Goal: Information Seeking & Learning: Learn about a topic

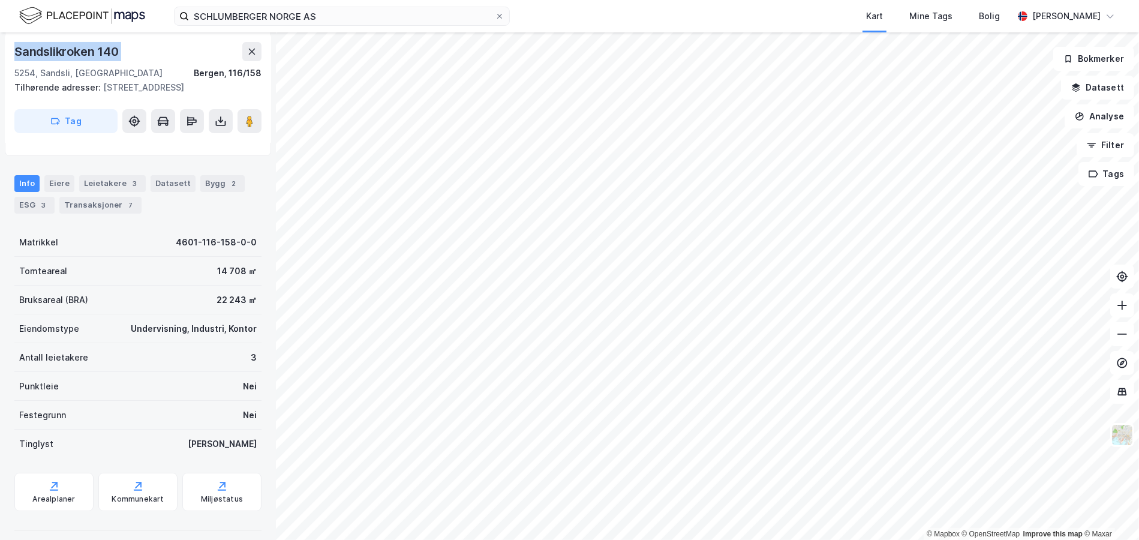
scroll to position [165, 0]
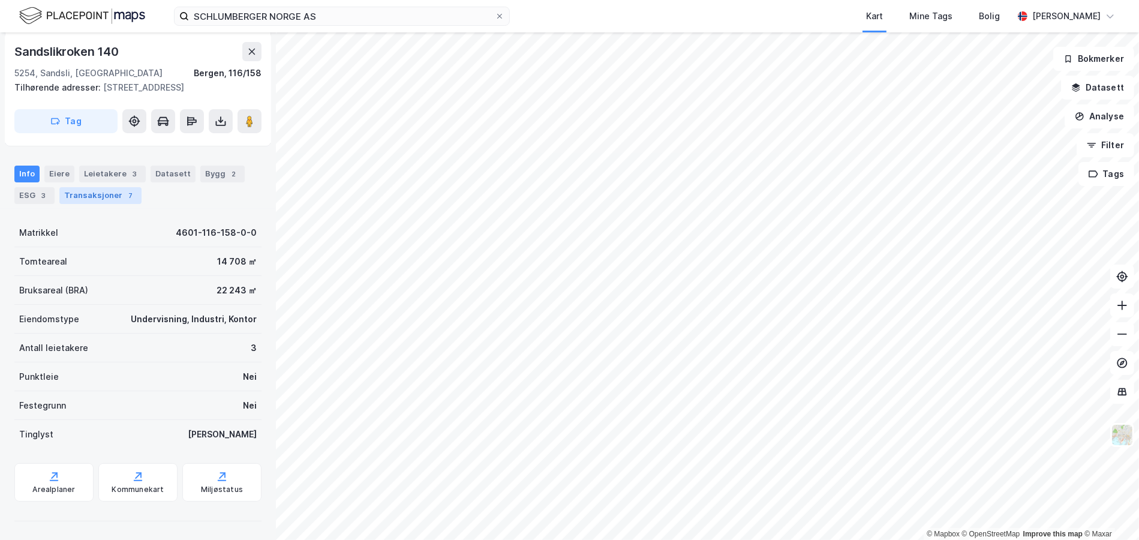
click at [101, 189] on div "Transaksjoner 7" at bounding box center [100, 195] width 82 height 17
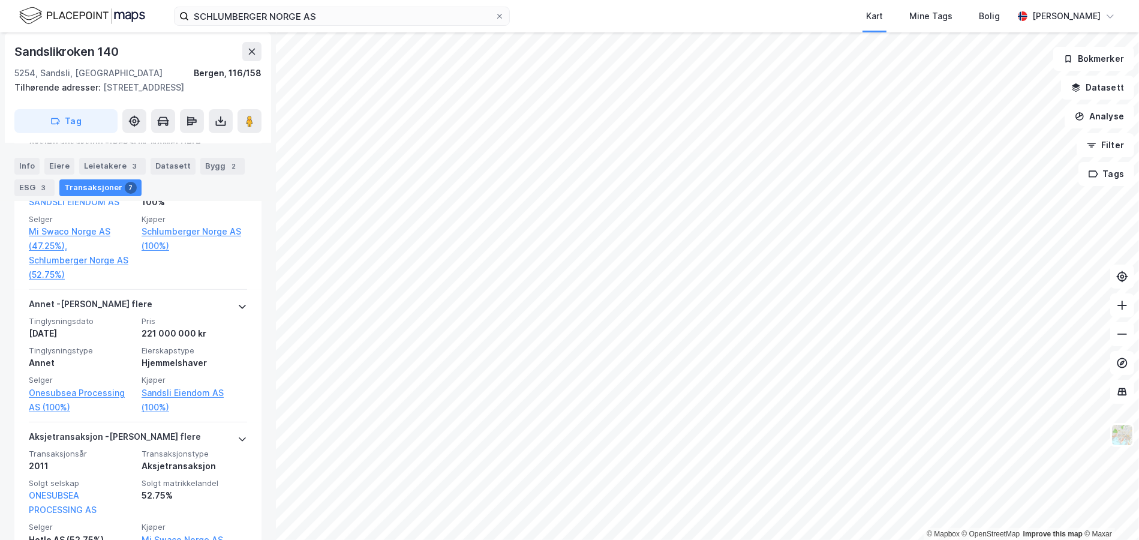
scroll to position [465, 0]
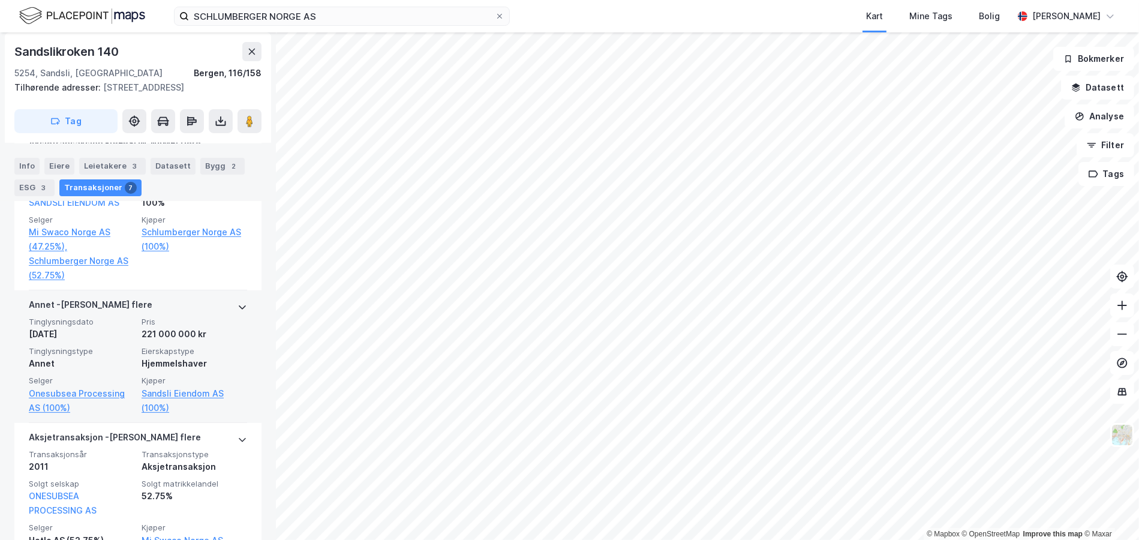
click at [142, 332] on div "221 000 000 kr" at bounding box center [195, 334] width 106 height 14
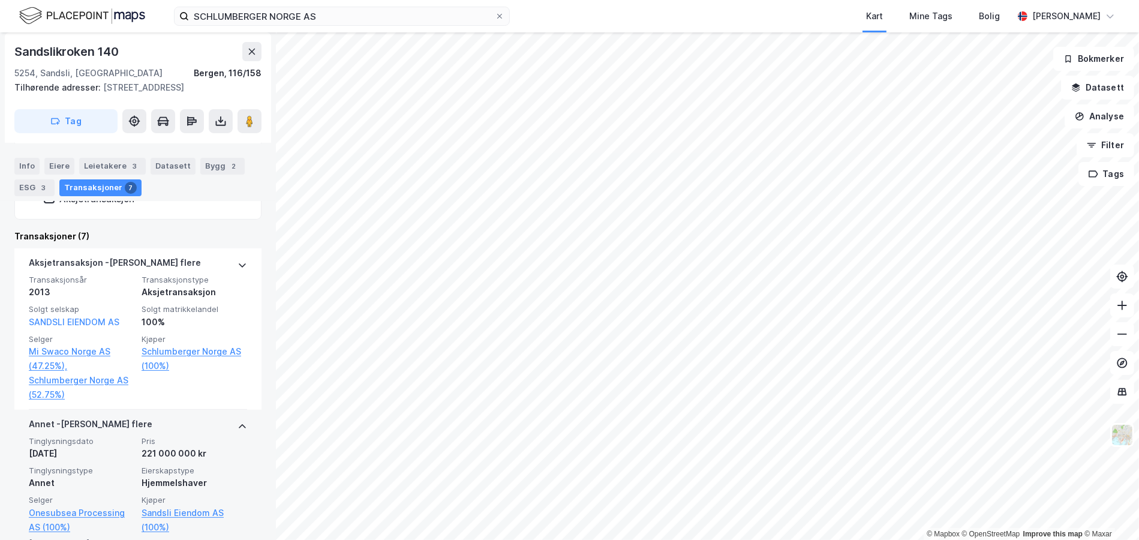
scroll to position [405, 0]
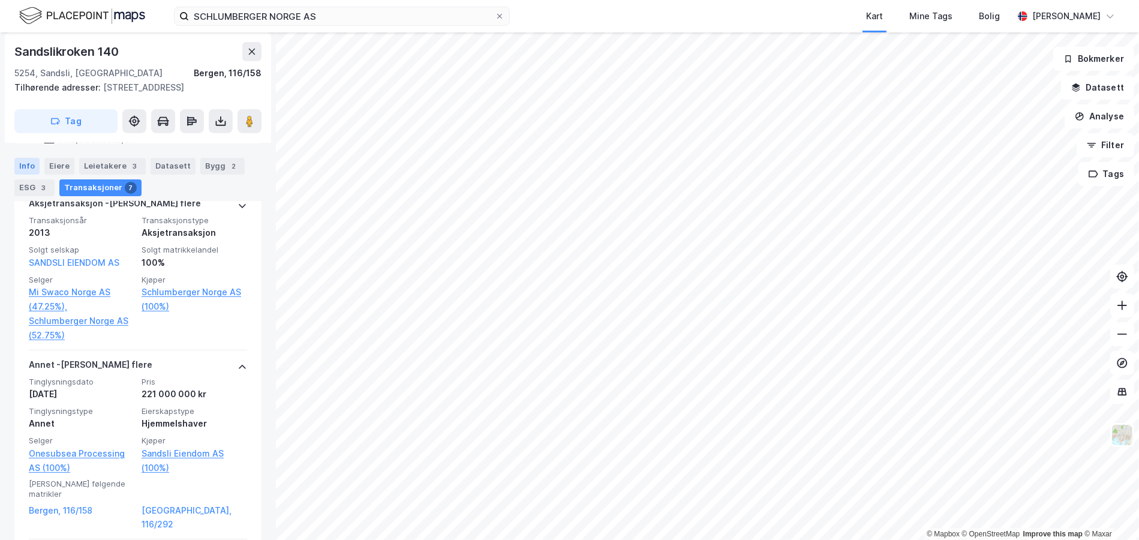
click at [24, 167] on div "Info" at bounding box center [26, 165] width 25 height 17
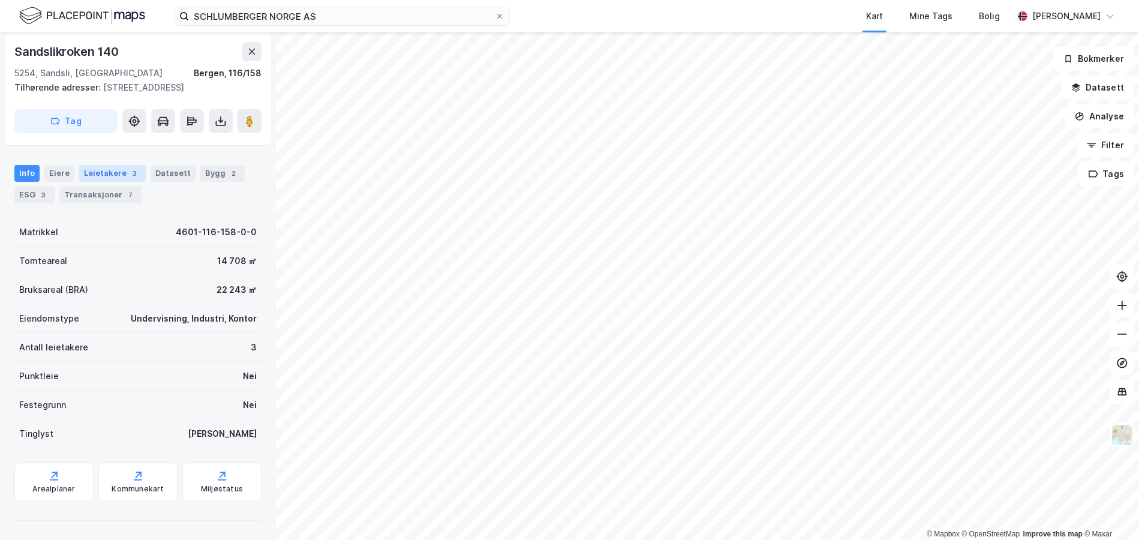
scroll to position [165, 0]
click at [222, 116] on icon at bounding box center [221, 121] width 12 height 12
click at [176, 151] on div "Last ned grunnbok" at bounding box center [169, 145] width 128 height 19
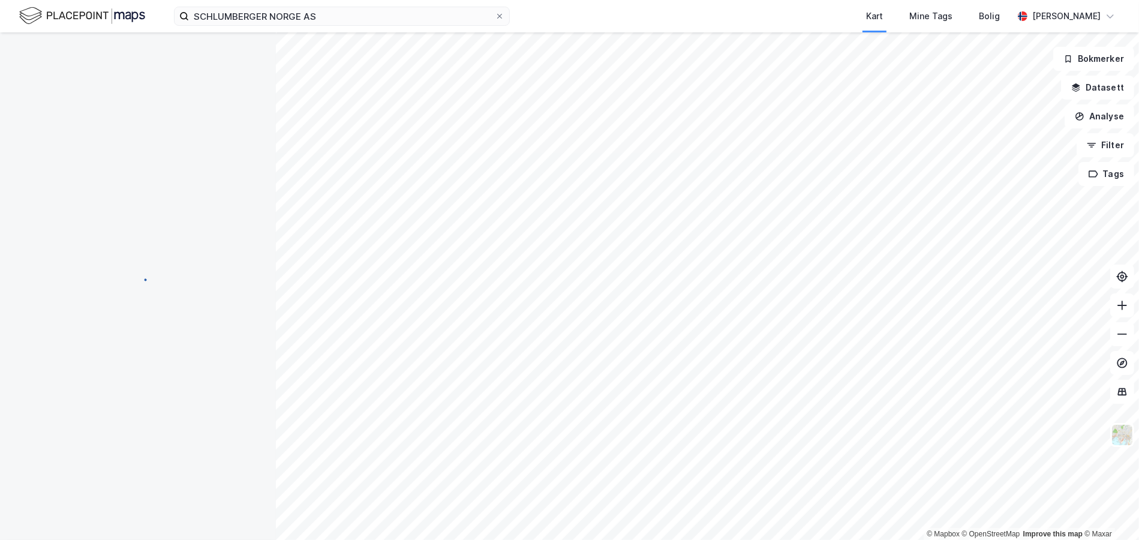
scroll to position [112, 0]
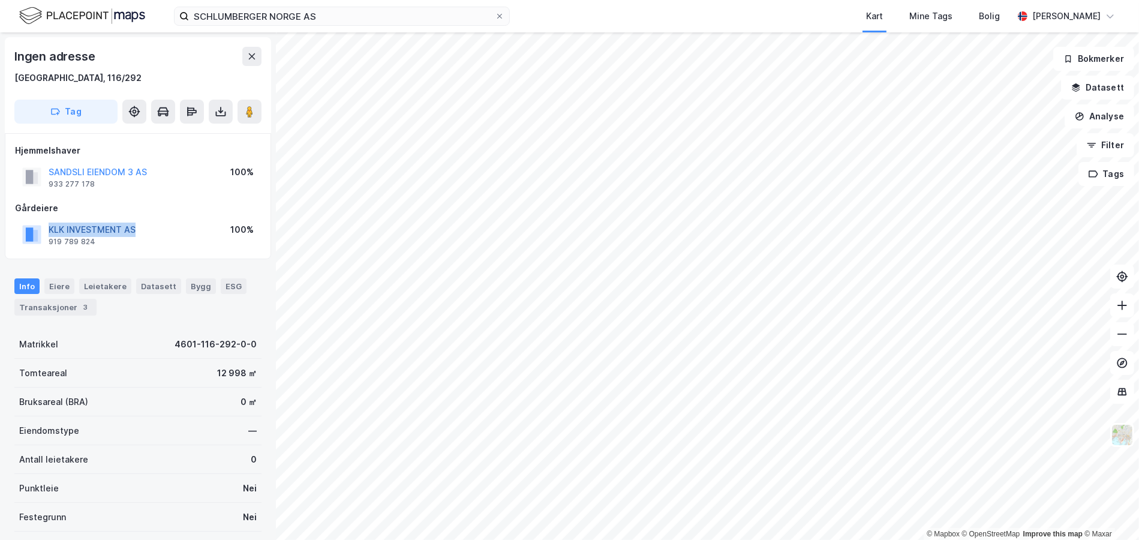
drag, startPoint x: 143, startPoint y: 233, endPoint x: 51, endPoint y: 232, distance: 92.3
click at [51, 232] on div "KLK INVESTMENT AS 919 789 824 100%" at bounding box center [138, 234] width 246 height 29
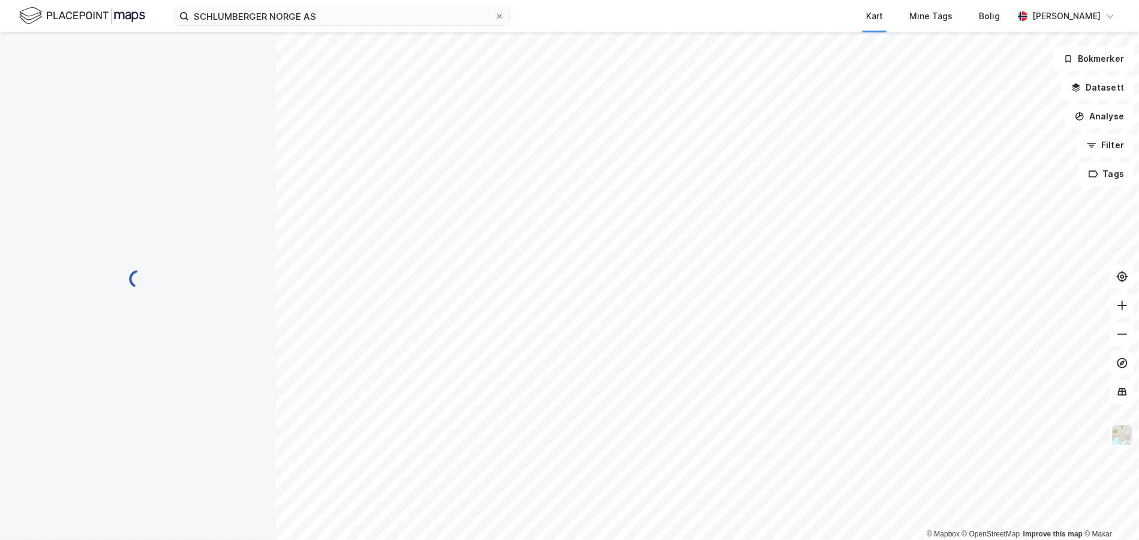
scroll to position [1, 0]
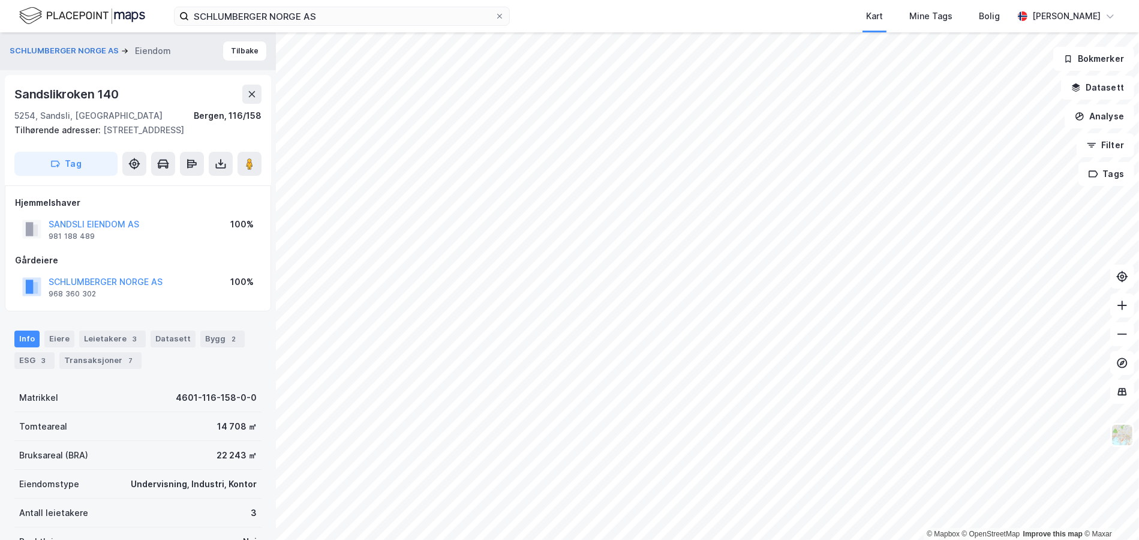
scroll to position [1, 0]
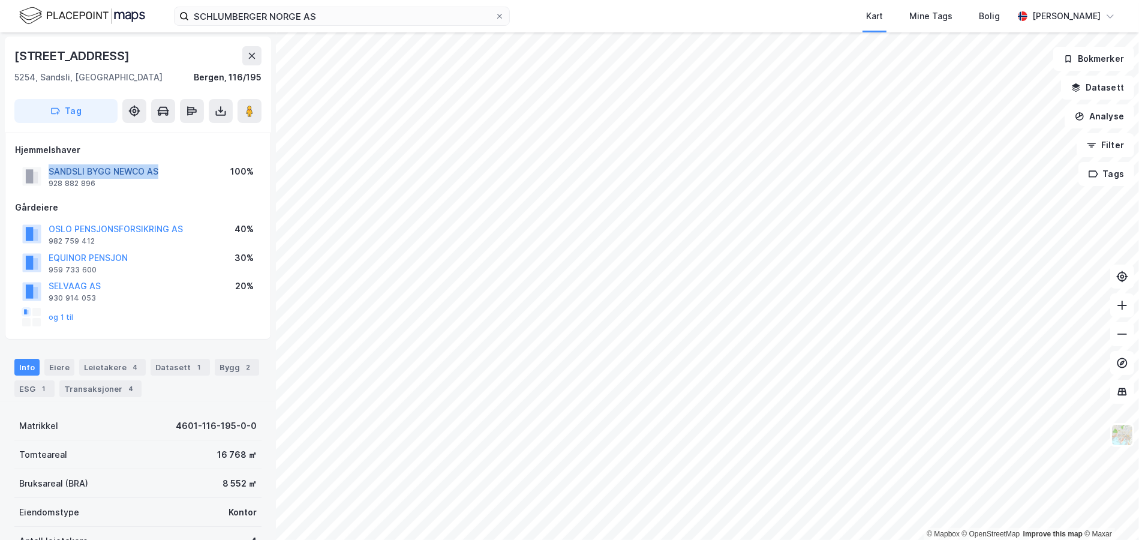
drag, startPoint x: 178, startPoint y: 170, endPoint x: 49, endPoint y: 170, distance: 129.5
click at [49, 170] on div "SANDSLI BYGG NEWCO AS 928 882 896 100%" at bounding box center [138, 176] width 246 height 29
copy button "SANDSLI BYGG NEWCO AS"
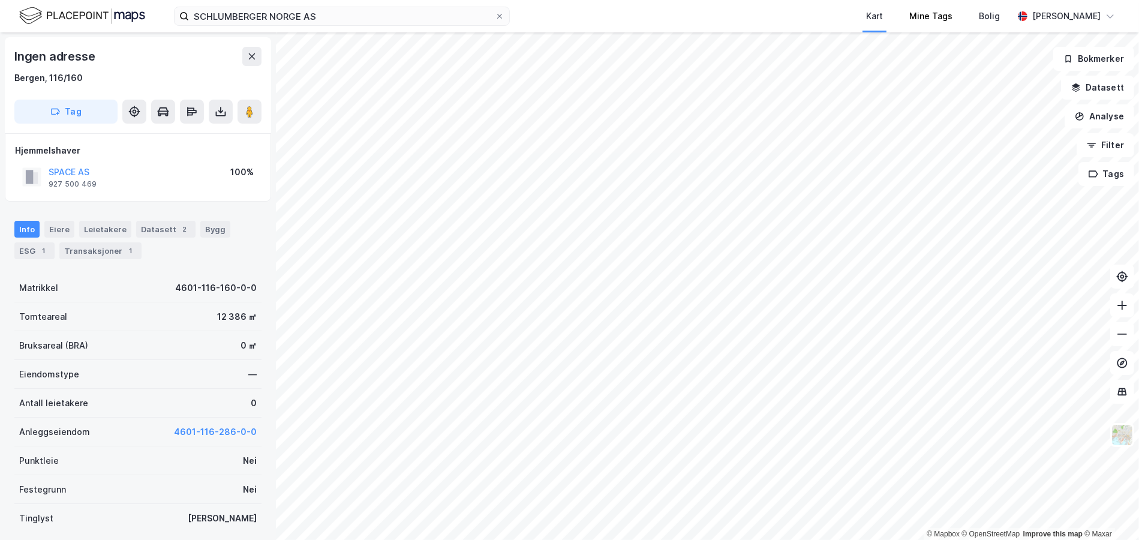
scroll to position [1, 0]
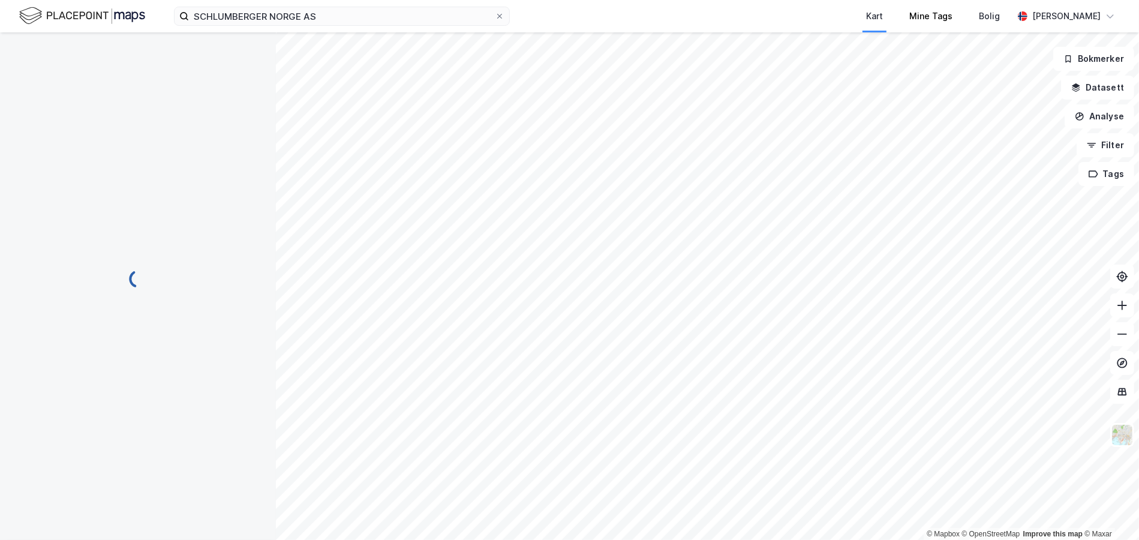
scroll to position [1, 0]
